Goal: Information Seeking & Learning: Find specific fact

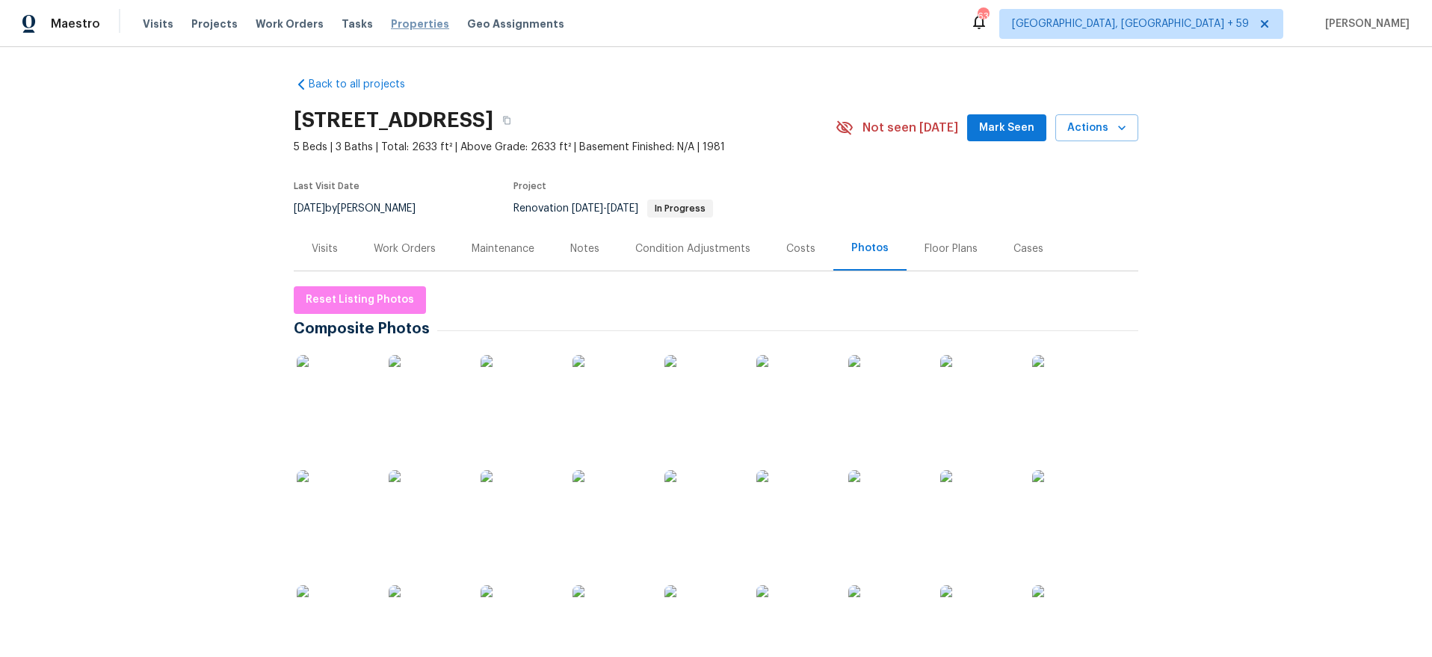
click at [401, 26] on span "Properties" at bounding box center [420, 23] width 58 height 15
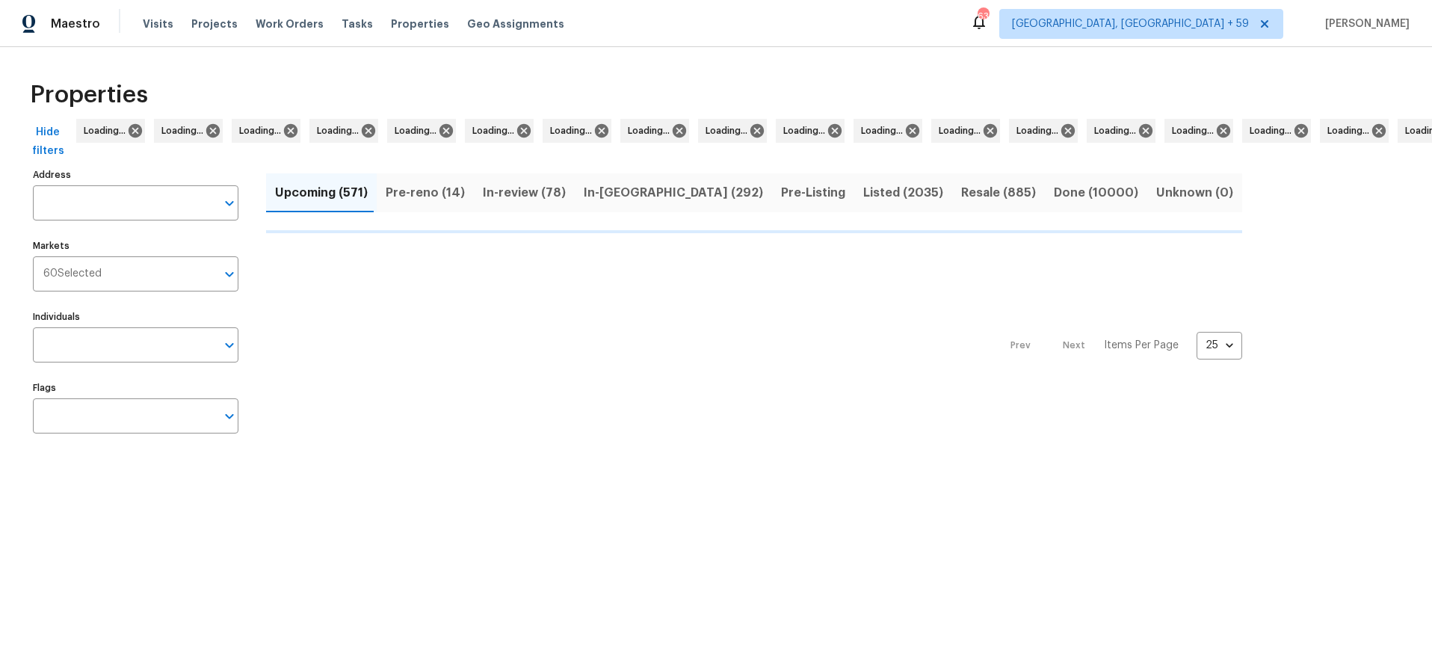
click at [943, 194] on span "Listed (2035)" at bounding box center [903, 192] width 80 height 21
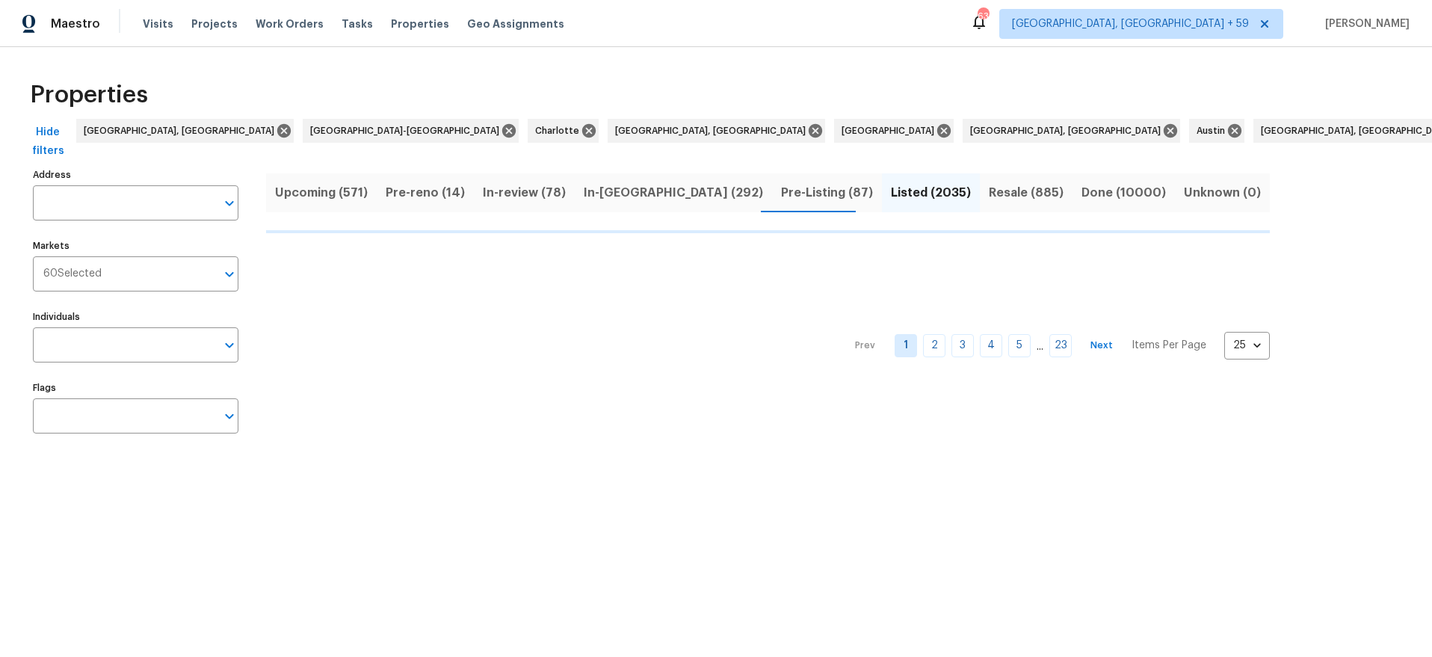
click at [1082, 194] on span "Done (10000)" at bounding box center [1124, 192] width 84 height 21
click at [148, 210] on input "Address" at bounding box center [124, 202] width 183 height 35
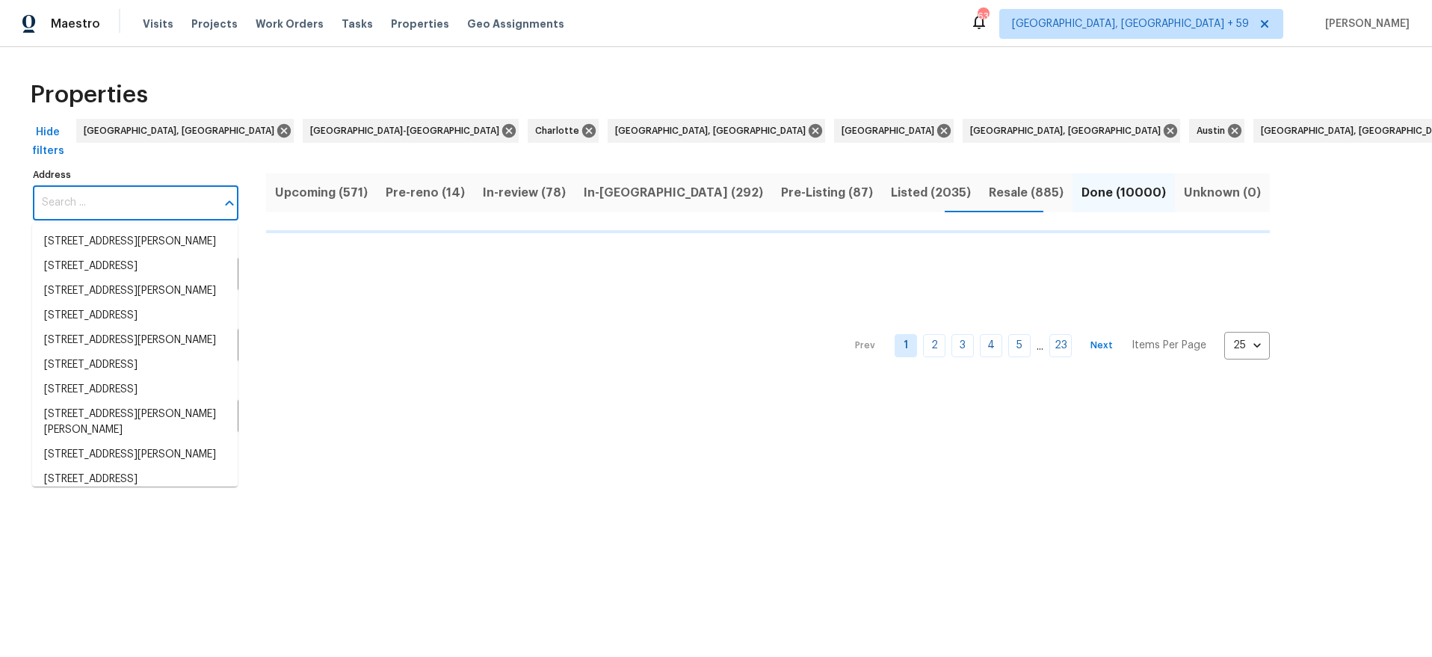
paste input "[STREET_ADDRESS][PERSON_NAME]"
type input "[STREET_ADDRESS][PERSON_NAME]"
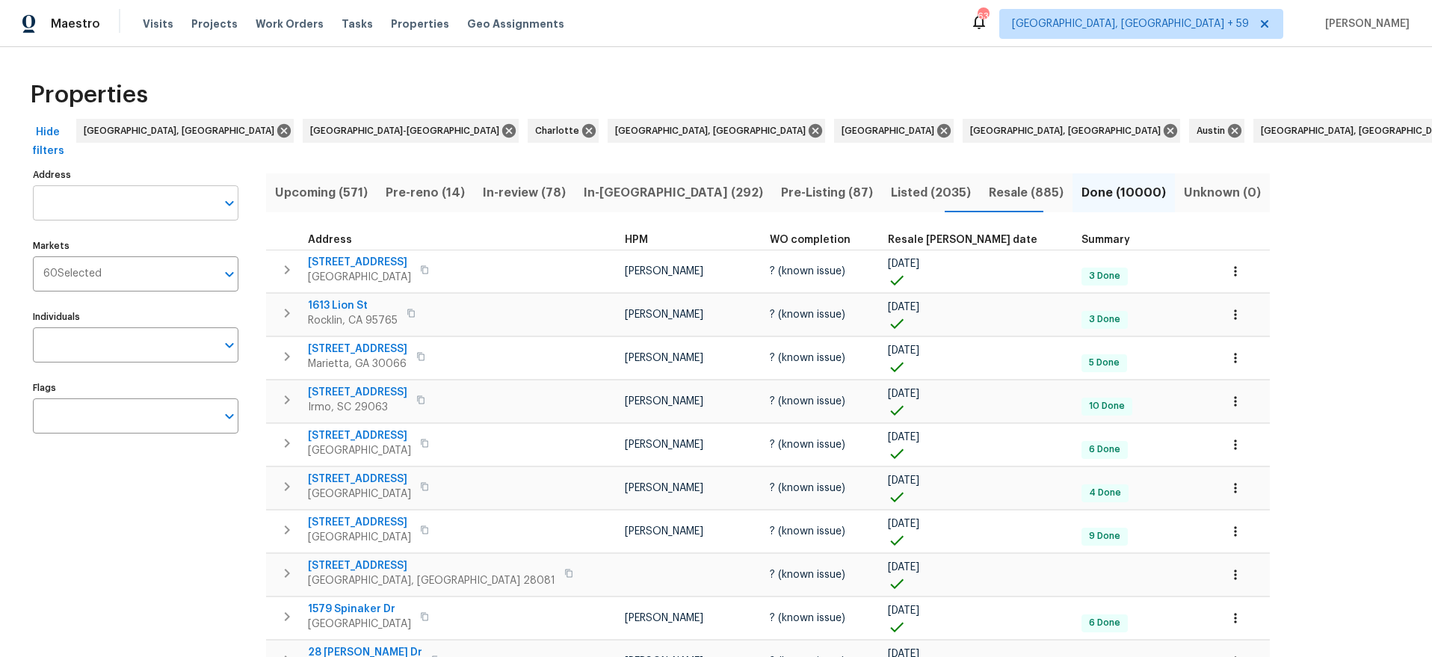
click at [148, 208] on input "Address" at bounding box center [124, 202] width 183 height 35
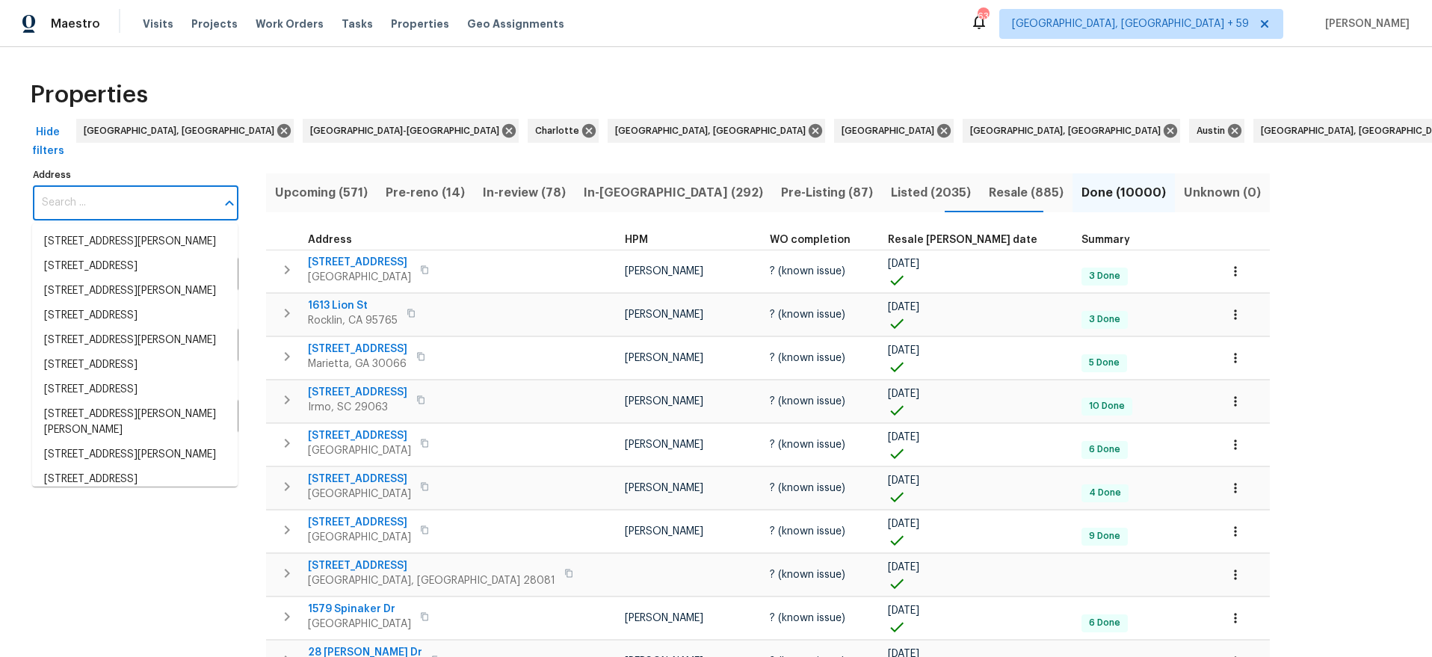
paste input "[STREET_ADDRESS][PERSON_NAME]"
type input "[STREET_ADDRESS][PERSON_NAME]"
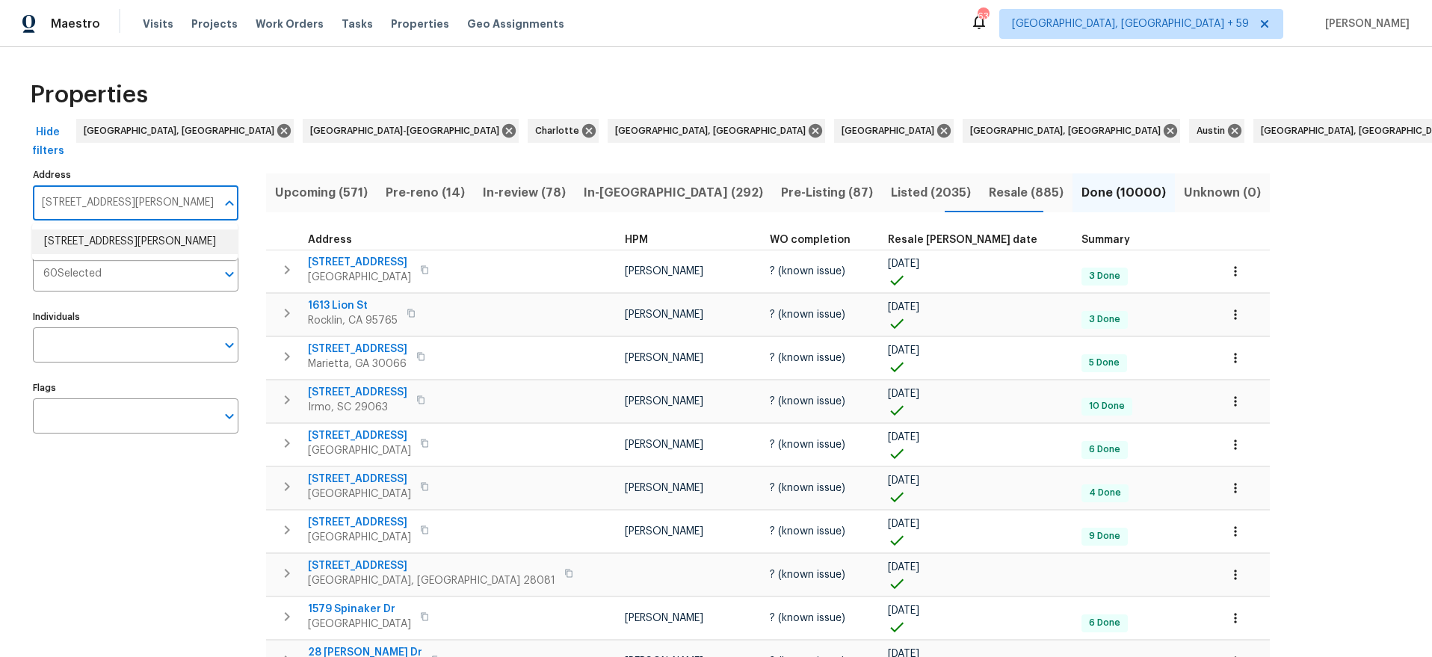
click at [123, 233] on li "[STREET_ADDRESS][PERSON_NAME]" at bounding box center [135, 242] width 206 height 25
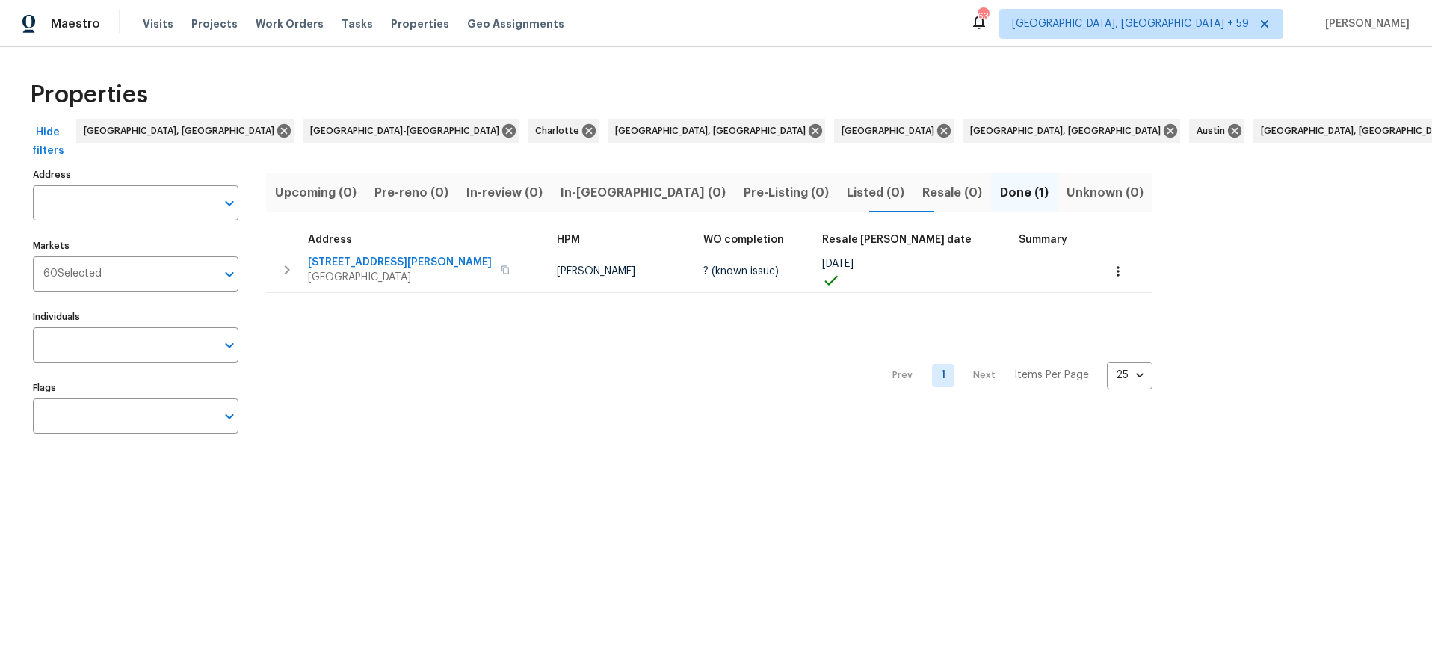
type input "[STREET_ADDRESS][PERSON_NAME]"
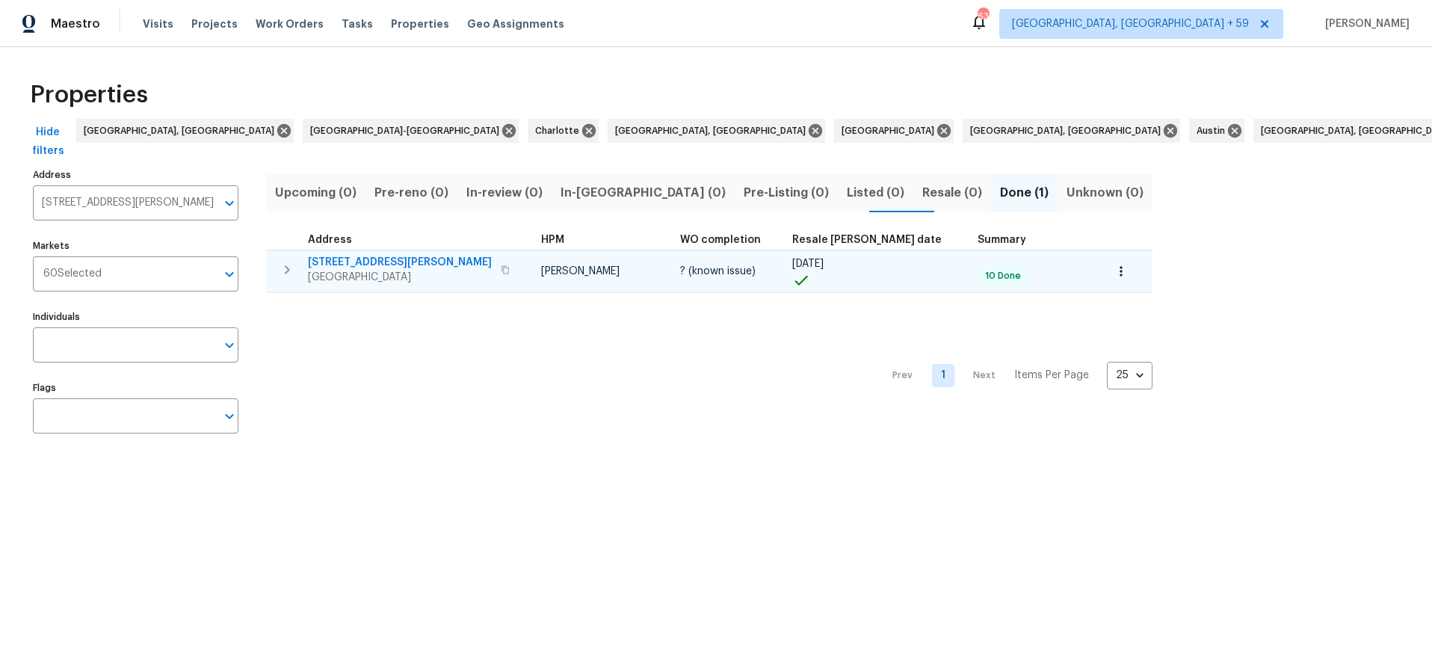
click at [362, 261] on span "[STREET_ADDRESS][PERSON_NAME]" at bounding box center [400, 262] width 184 height 15
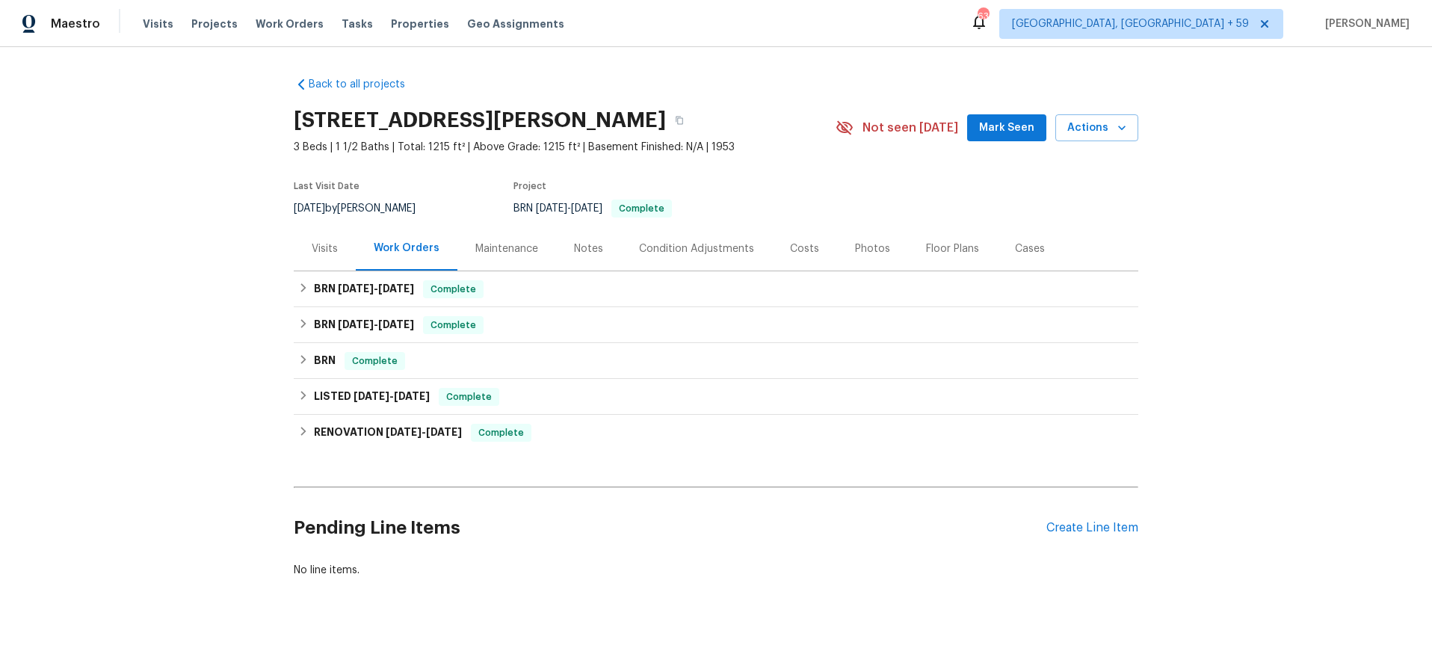
click at [801, 245] on div "Costs" at bounding box center [804, 248] width 29 height 15
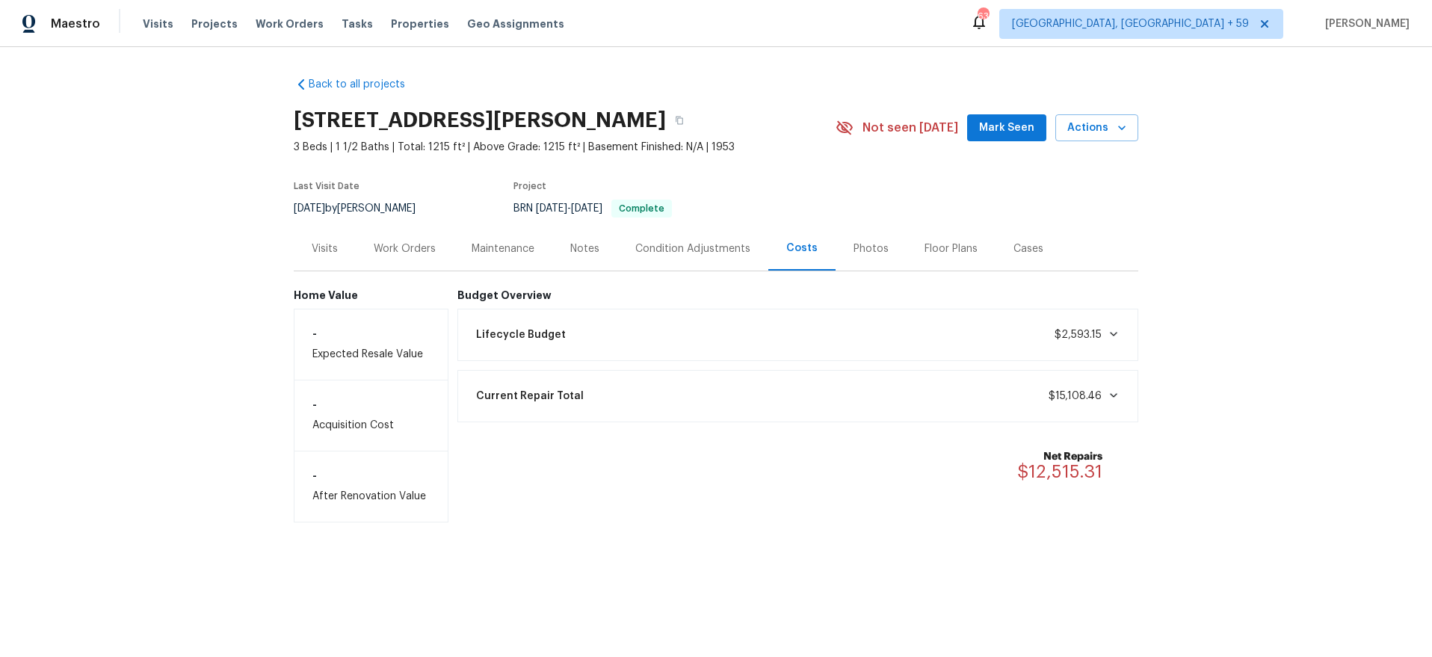
click at [394, 245] on div "Work Orders" at bounding box center [405, 248] width 62 height 15
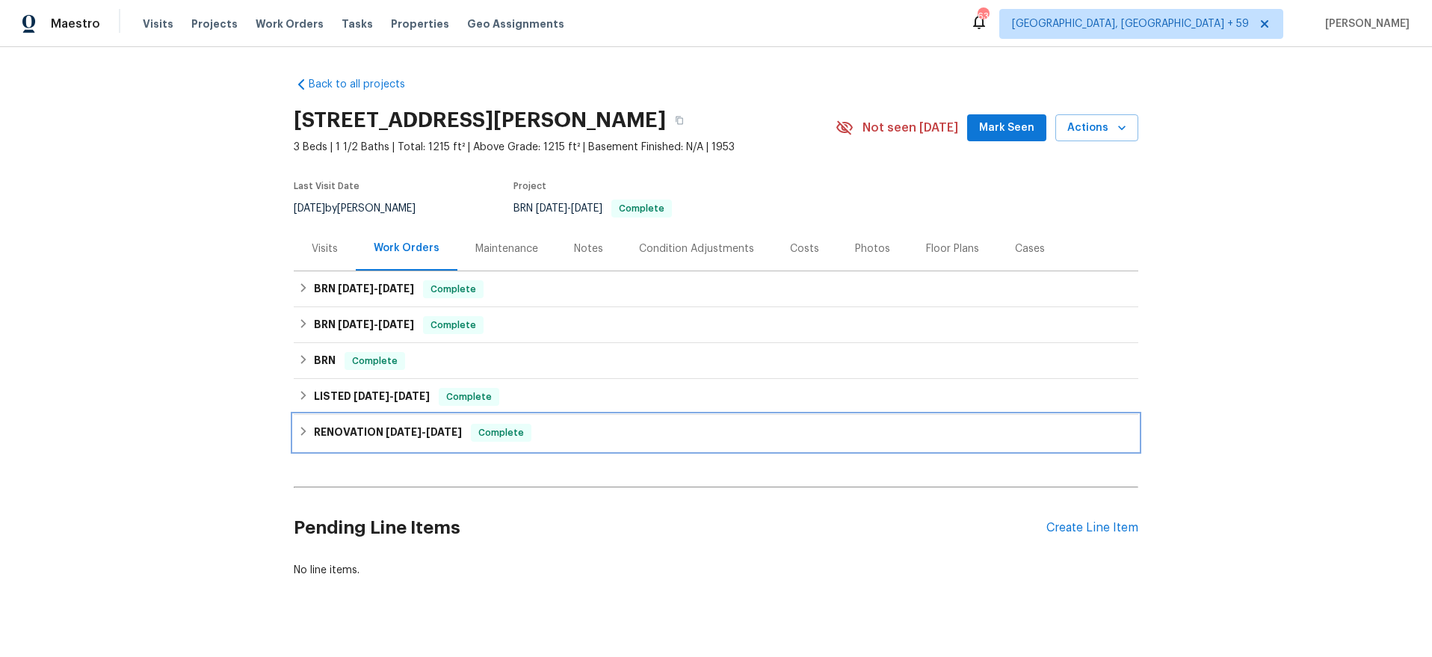
click at [319, 430] on h6 "RENOVATION [DATE] - [DATE]" at bounding box center [388, 433] width 148 height 18
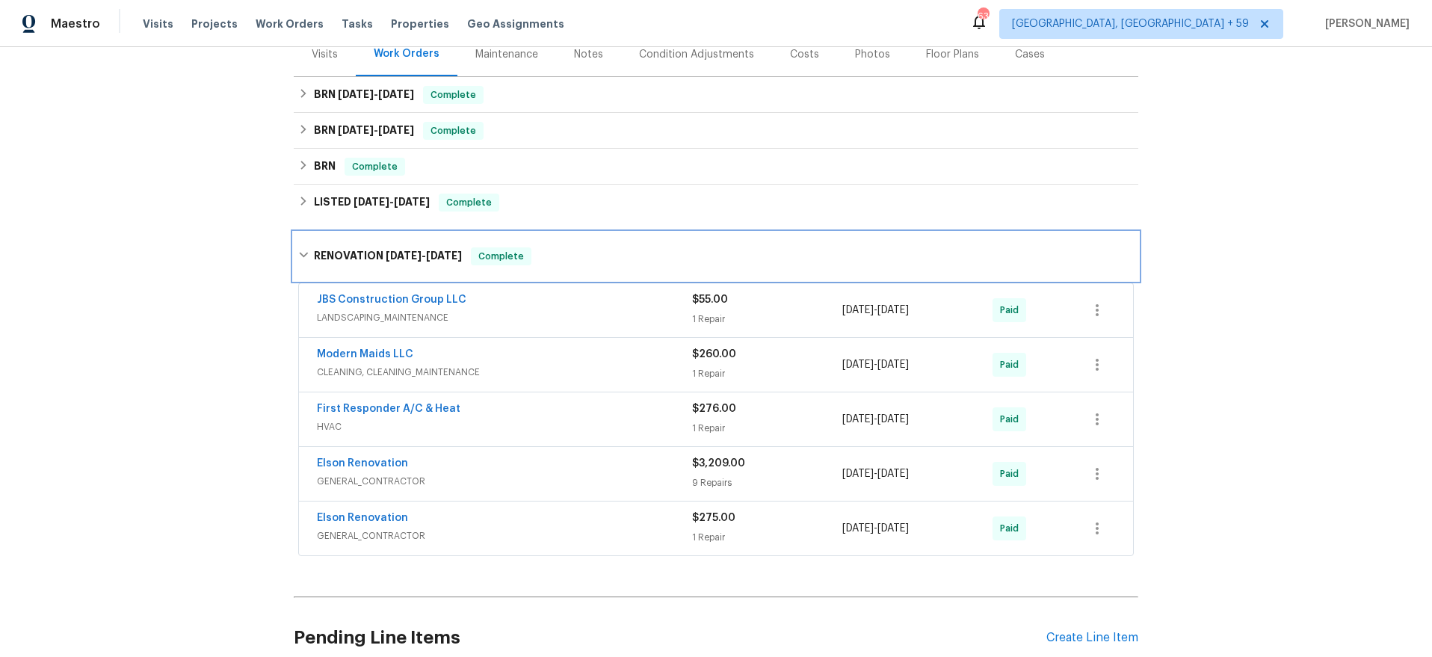
scroll to position [202, 0]
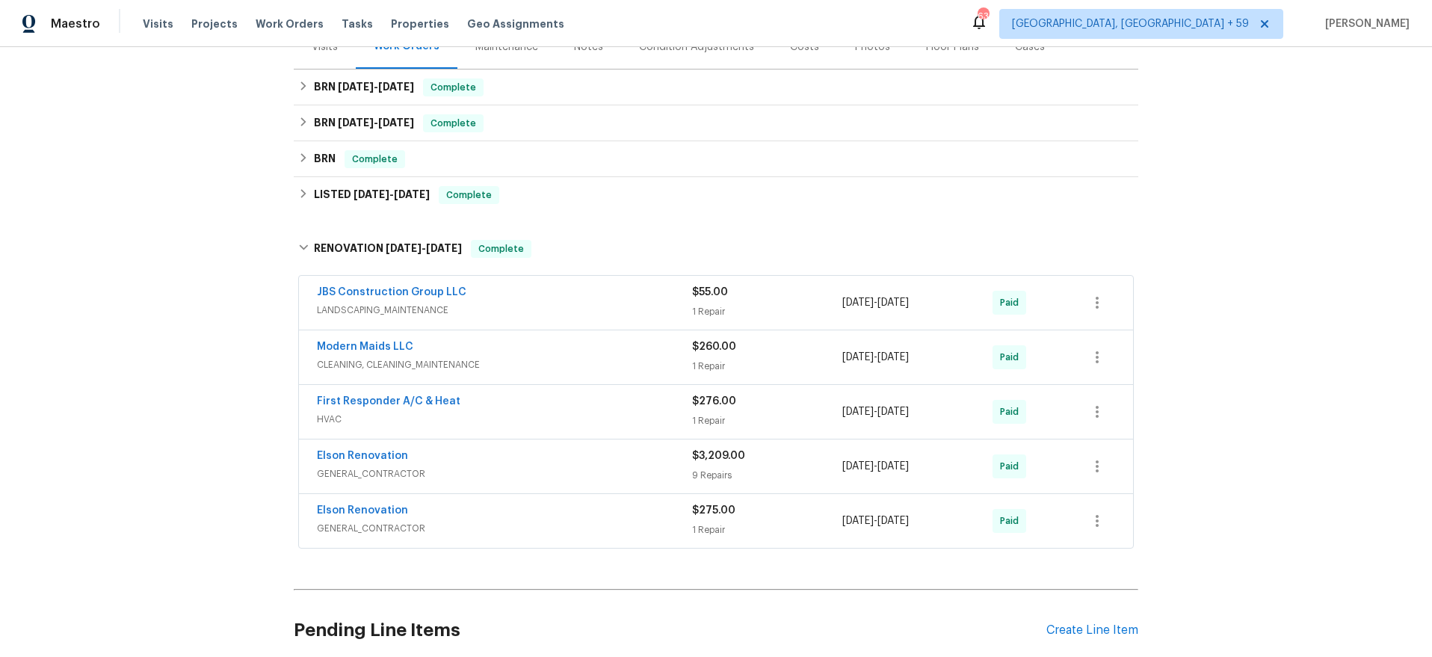
click at [440, 455] on div "Elson Renovation" at bounding box center [504, 458] width 375 height 18
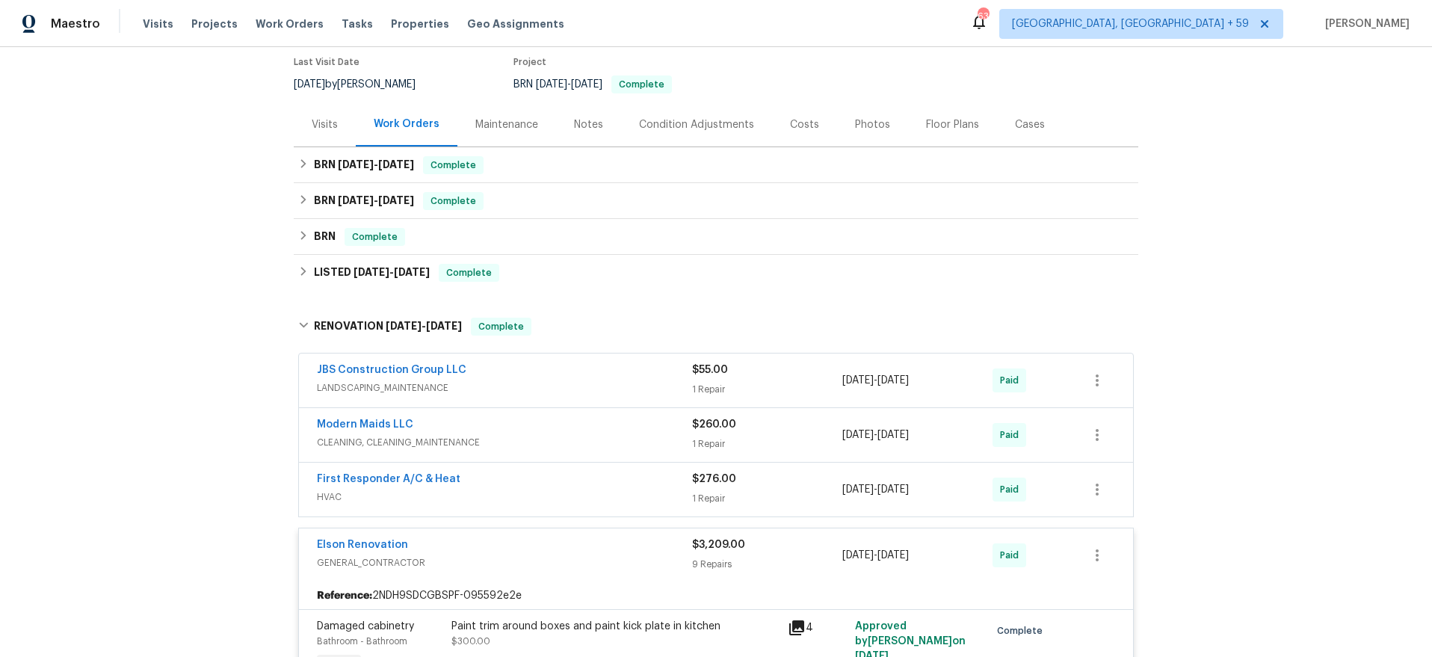
scroll to position [76, 0]
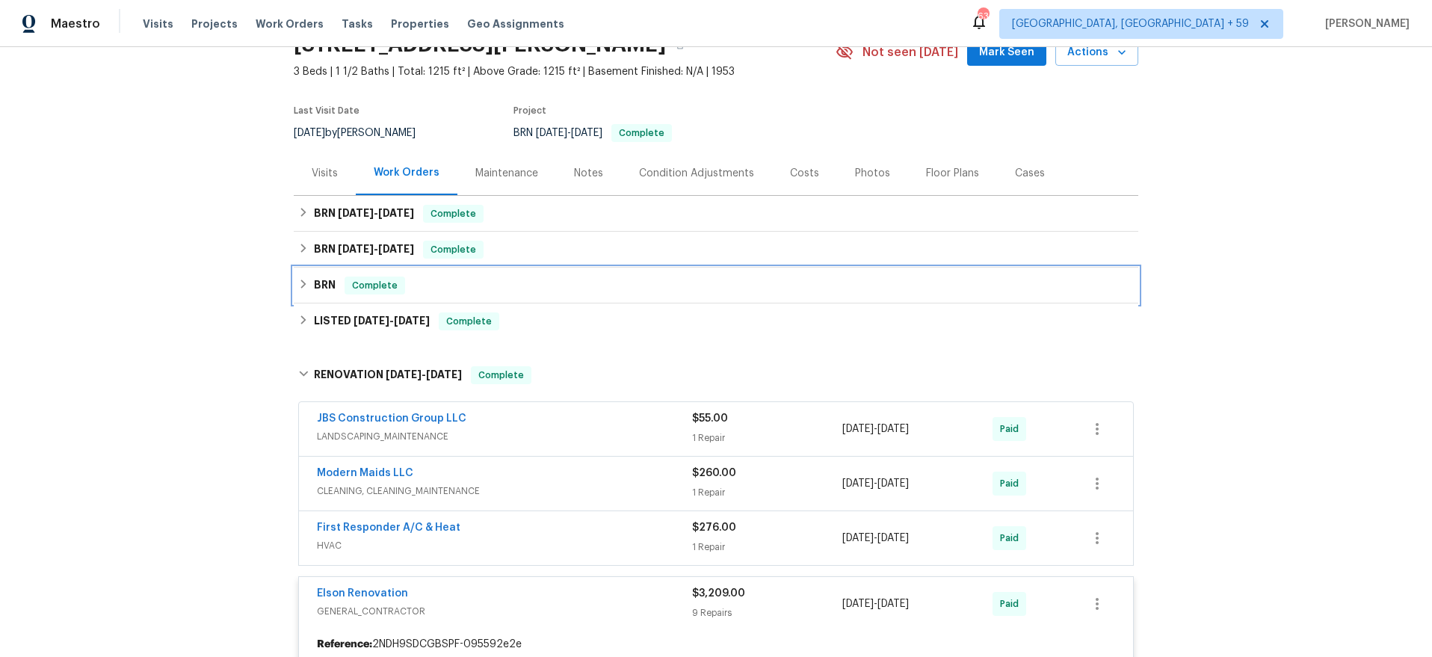
click at [330, 278] on h6 "BRN" at bounding box center [325, 286] width 22 height 18
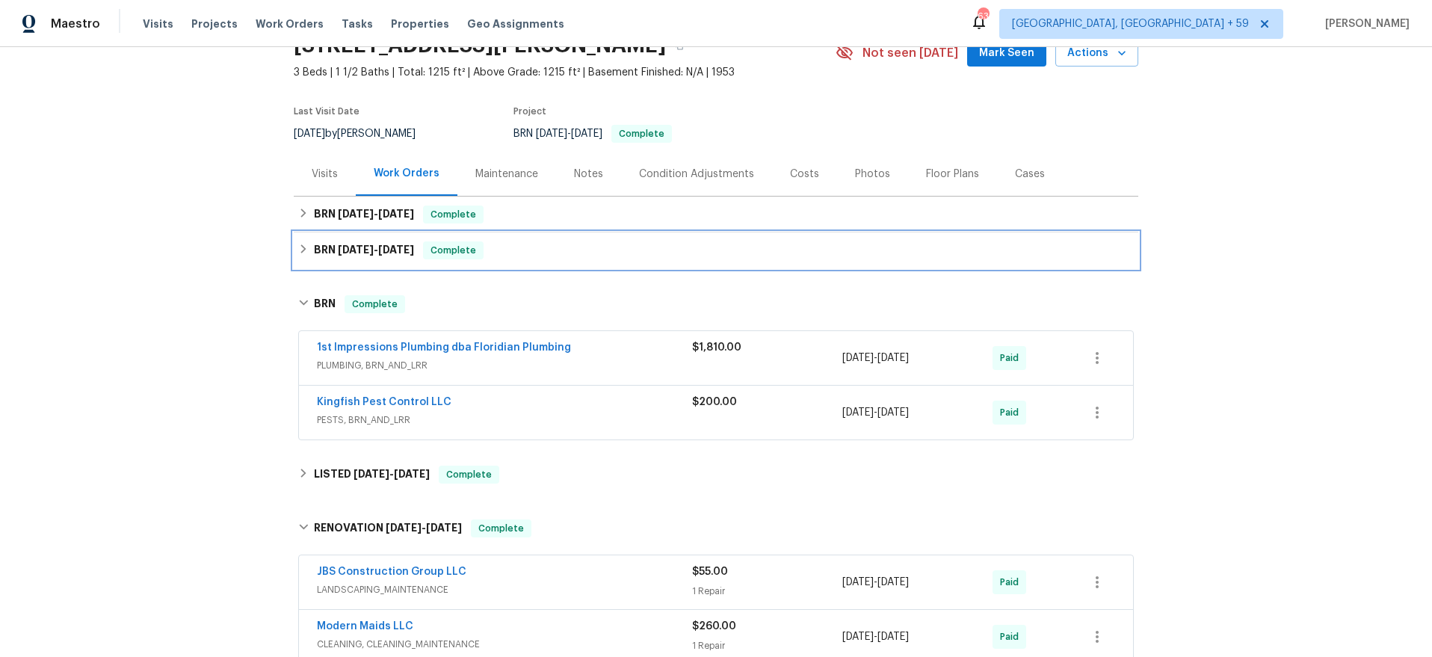
click at [338, 253] on span "6/4/25" at bounding box center [356, 249] width 36 height 10
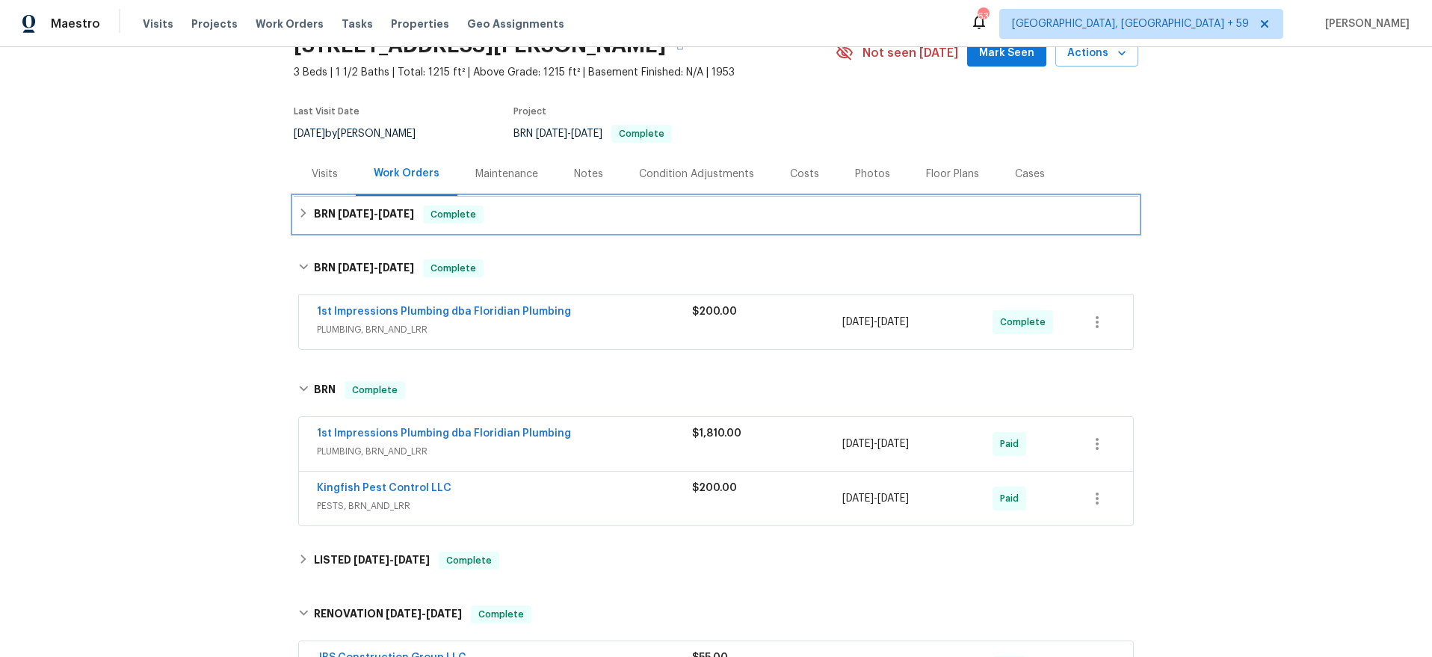
click at [344, 224] on div "BRN 6/23/25 - 6/23/25 Complete" at bounding box center [716, 215] width 845 height 36
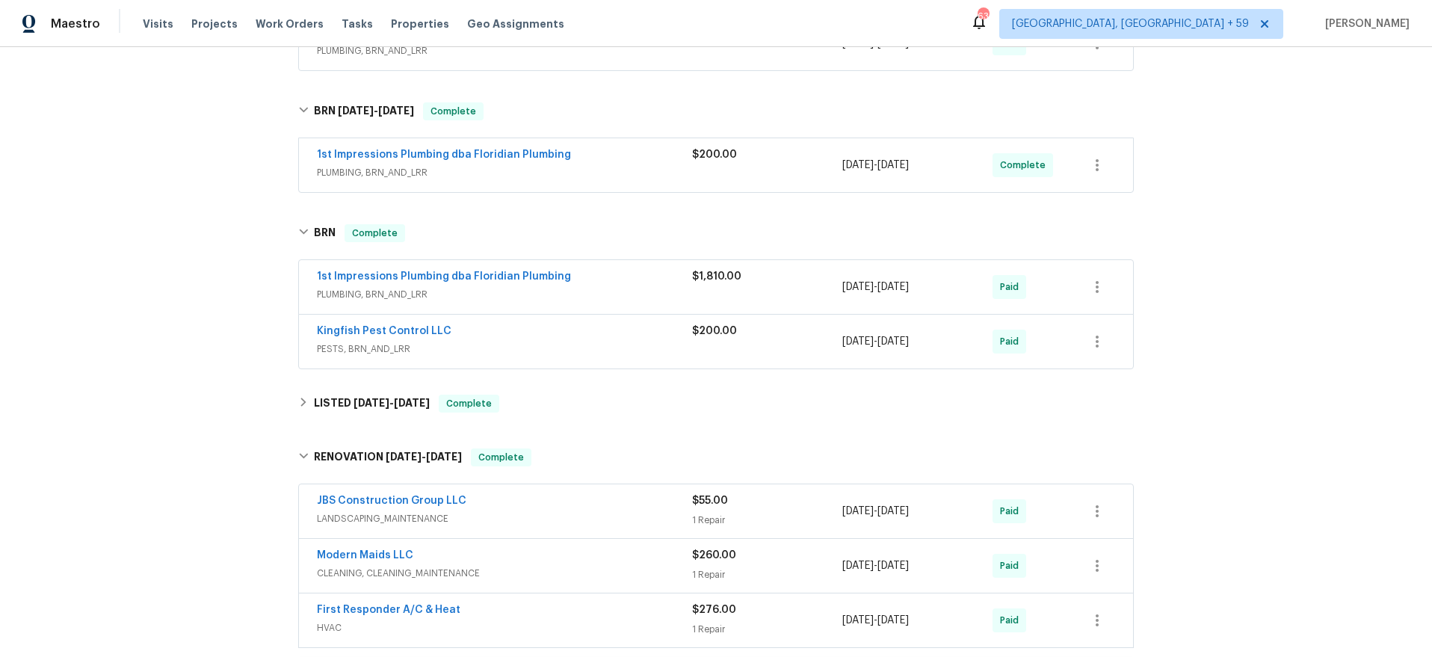
scroll to position [348, 0]
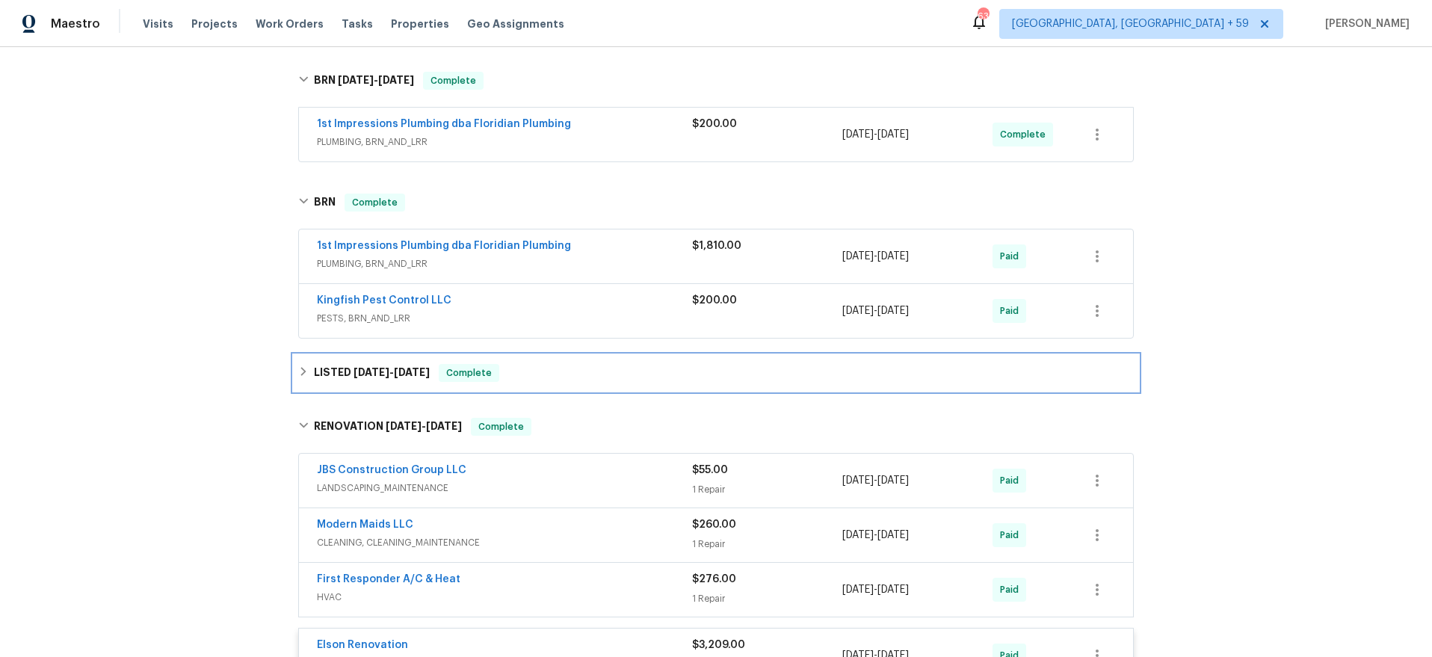
click at [345, 373] on h6 "LISTED 10/16/24 - 10/18/24" at bounding box center [372, 373] width 116 height 18
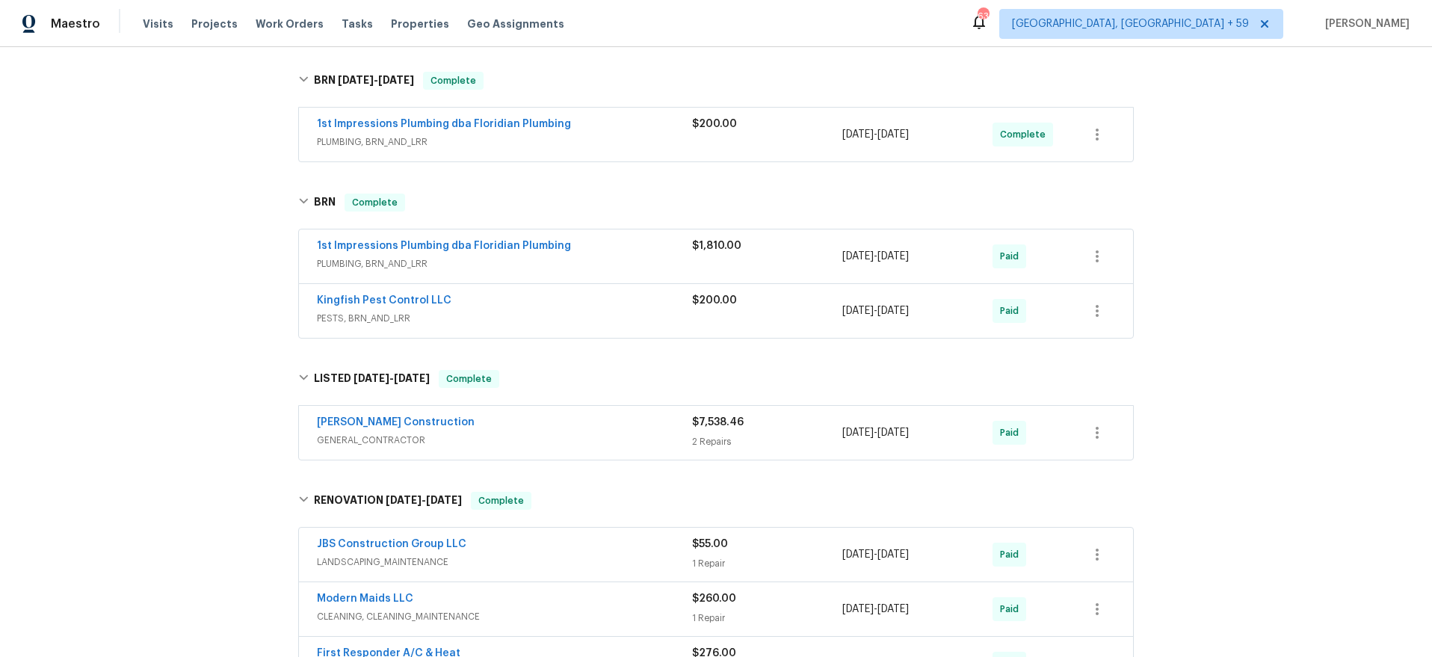
click at [558, 411] on div "Dehlinger Construction GENERAL_CONTRACTOR $7,538.46 2 Repairs 10/16/2024 - 10/1…" at bounding box center [716, 433] width 834 height 54
click at [552, 428] on div "Dehlinger Construction" at bounding box center [504, 424] width 375 height 18
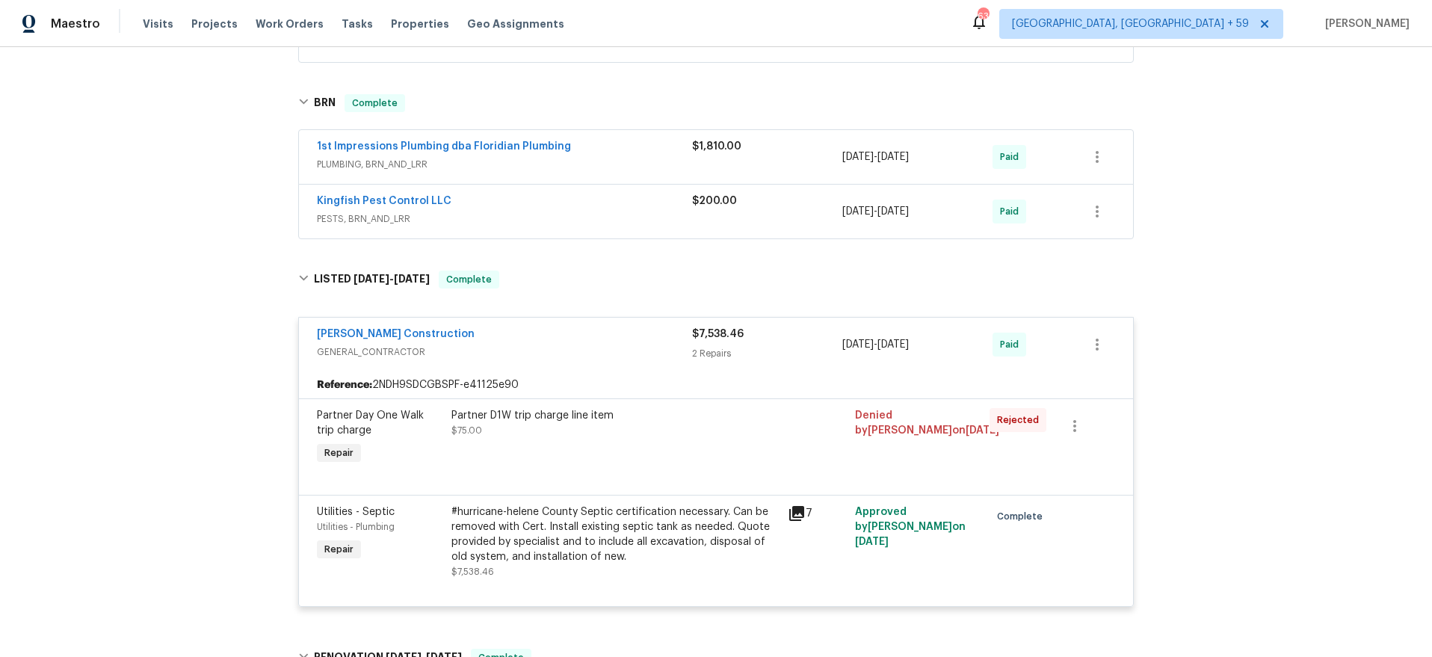
scroll to position [357, 0]
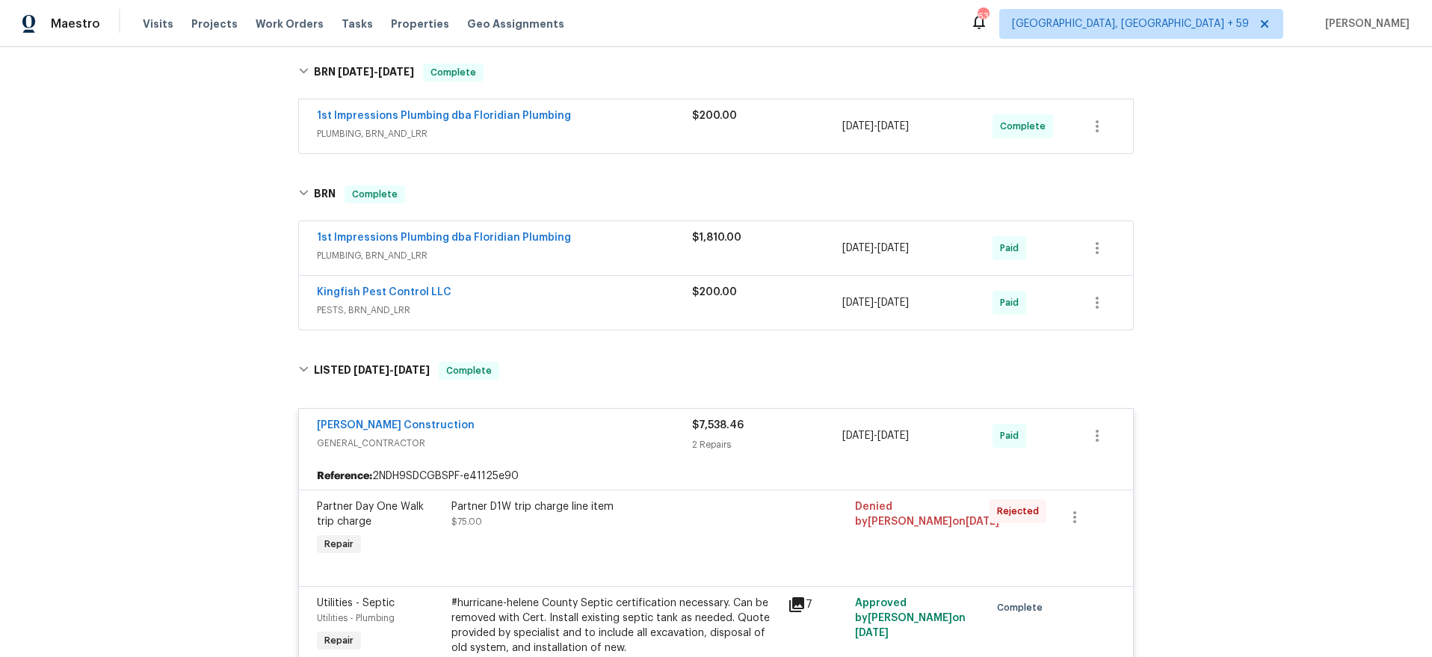
click at [649, 440] on span "GENERAL_CONTRACTOR" at bounding box center [504, 443] width 375 height 15
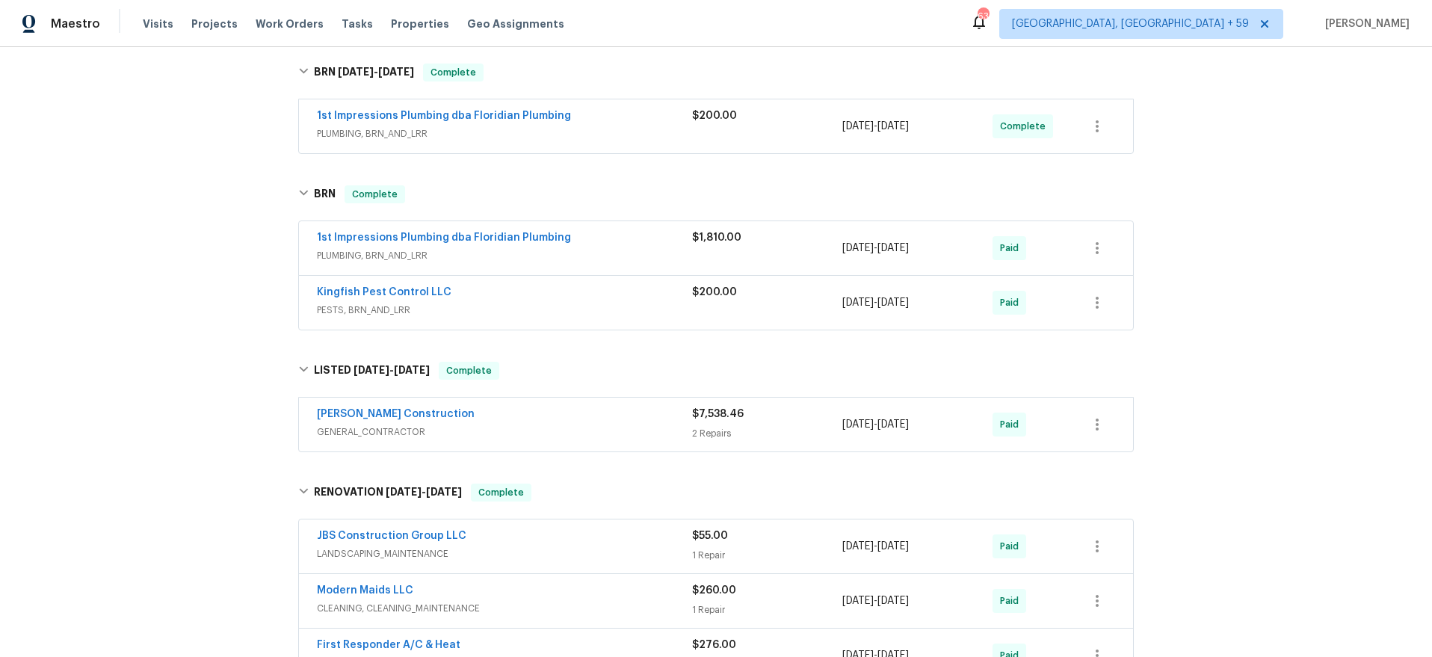
click at [649, 440] on div "Dehlinger Construction GENERAL_CONTRACTOR" at bounding box center [504, 425] width 375 height 36
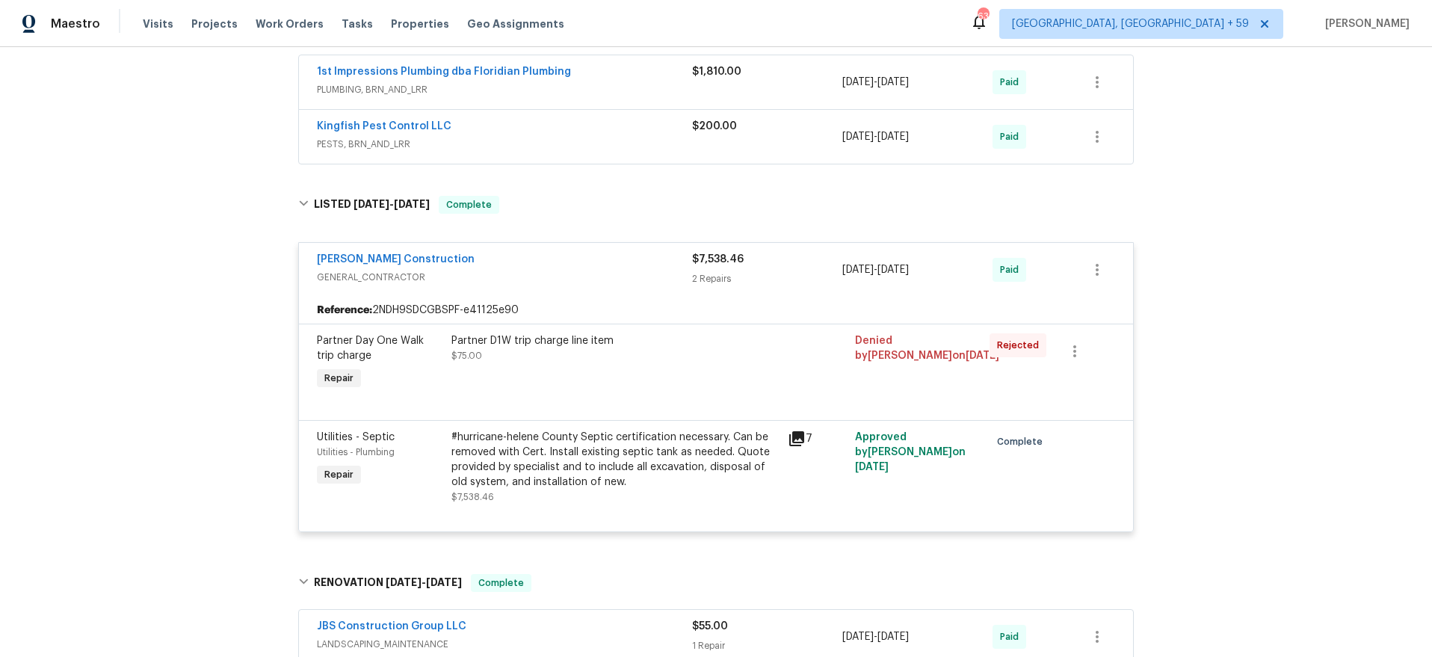
scroll to position [554, 0]
